Goal: Find specific page/section

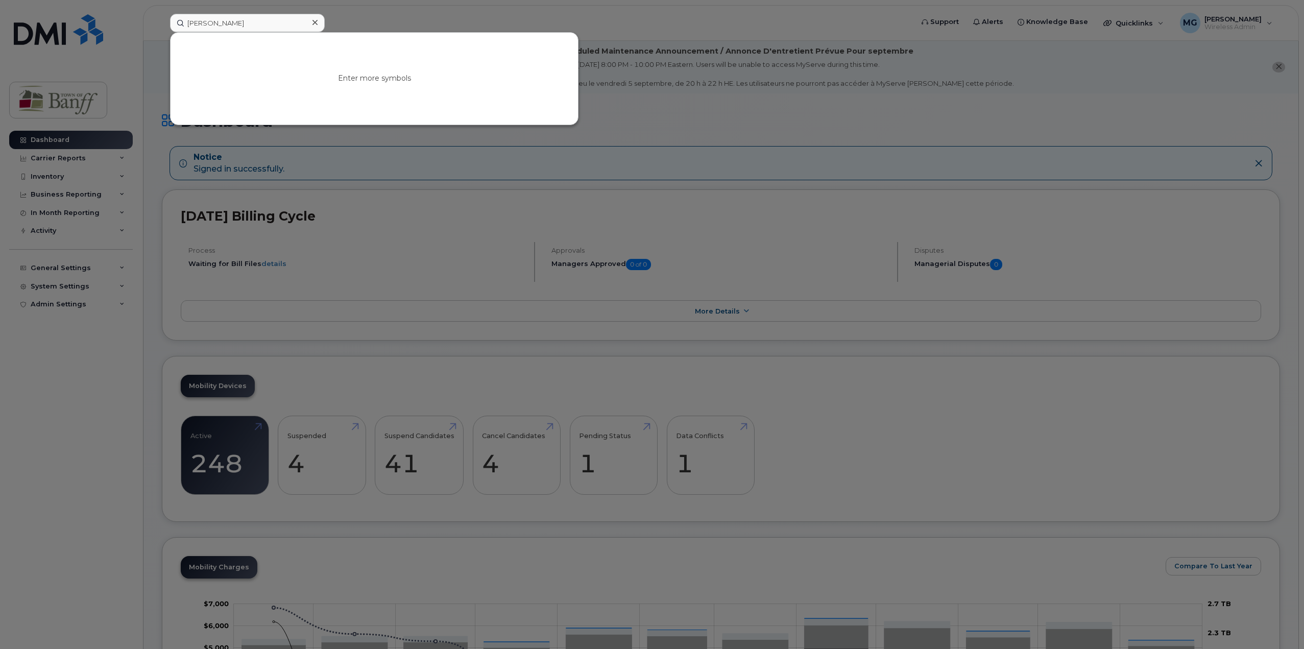
type input "[PERSON_NAME]"
click at [372, 84] on link "Go to Sign In Page" at bounding box center [374, 87] width 79 height 18
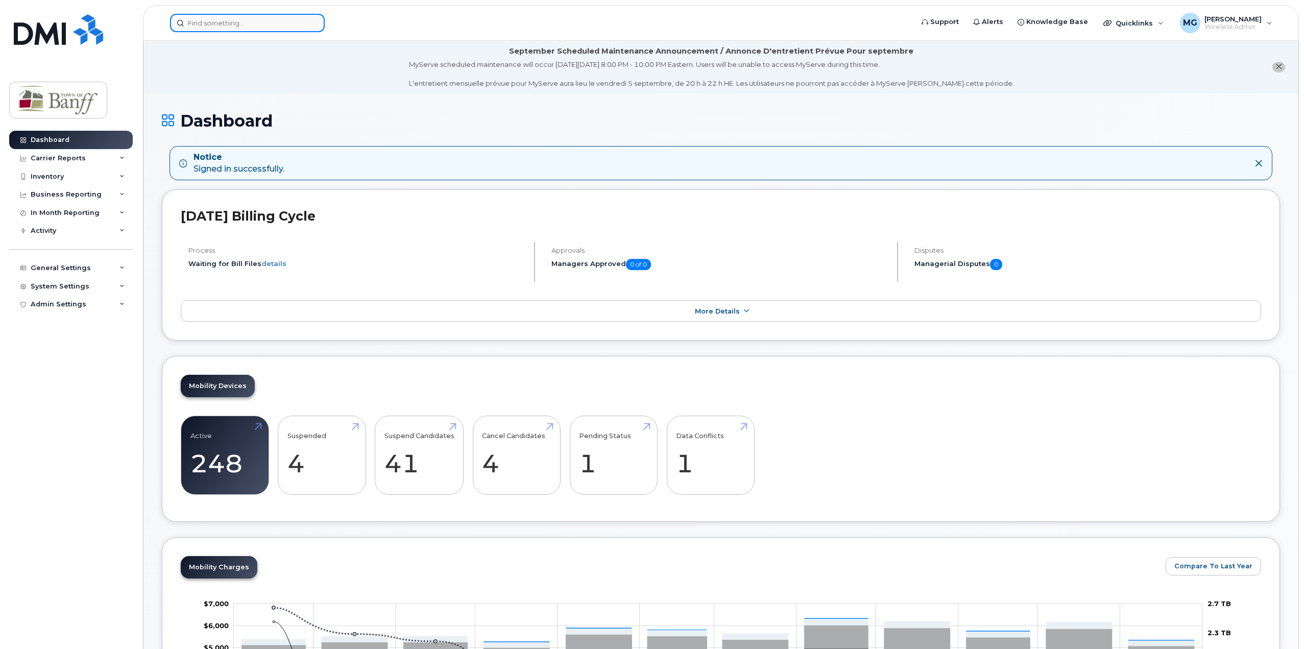
click at [219, 26] on input at bounding box center [247, 23] width 155 height 18
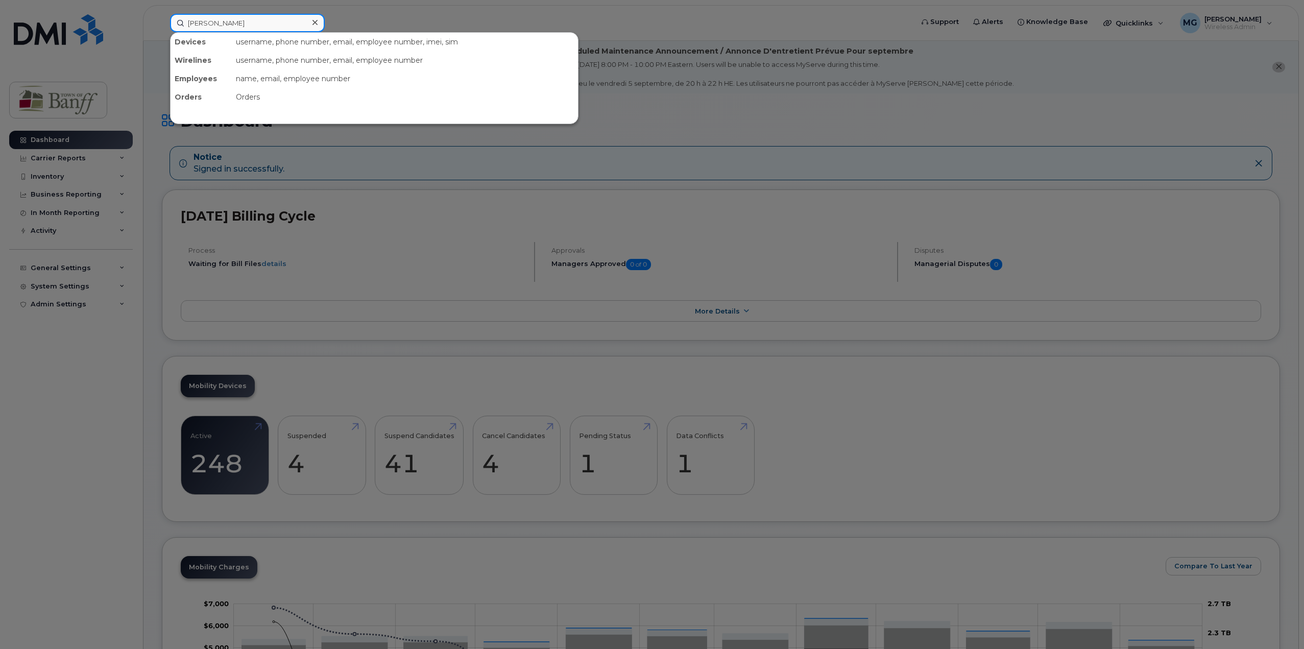
type input "[PERSON_NAME]"
